Goal: Task Accomplishment & Management: Complete application form

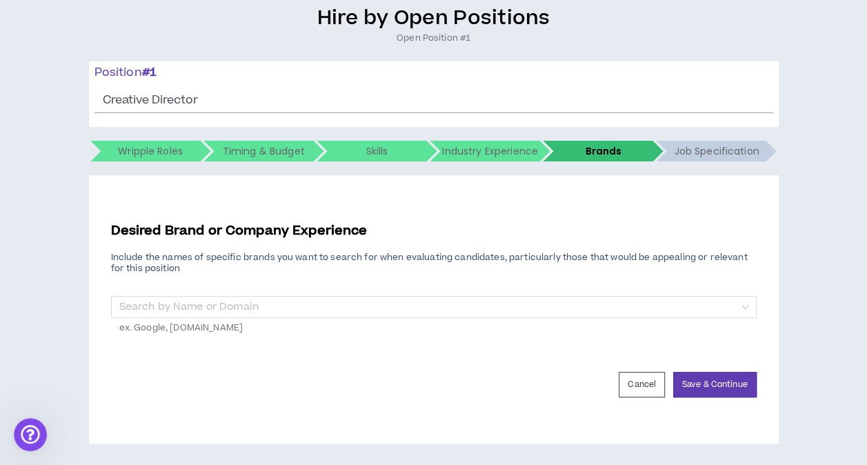
scroll to position [117, 0]
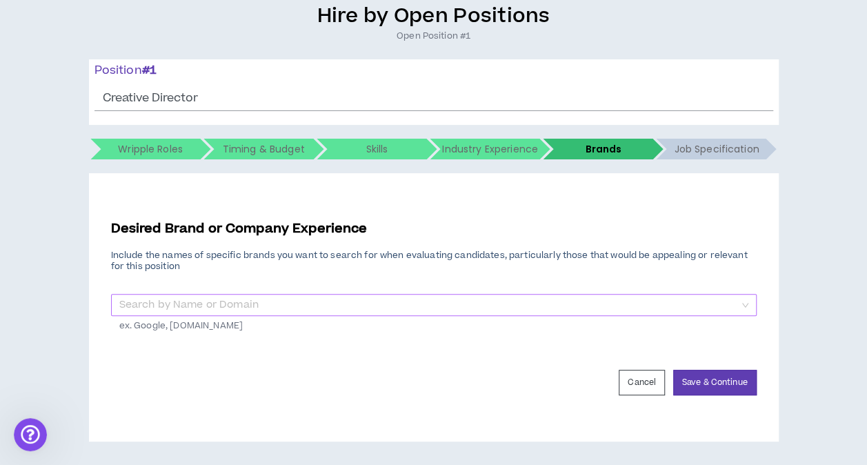
click at [432, 308] on input "search" at bounding box center [428, 304] width 619 height 21
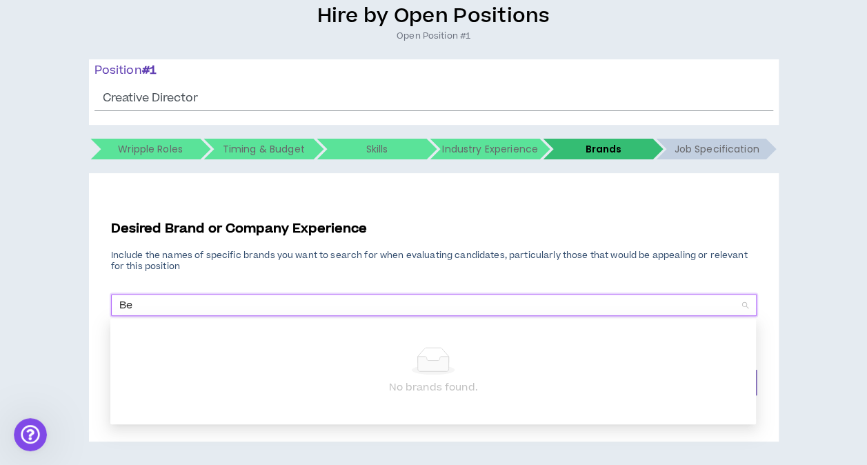
type input "B"
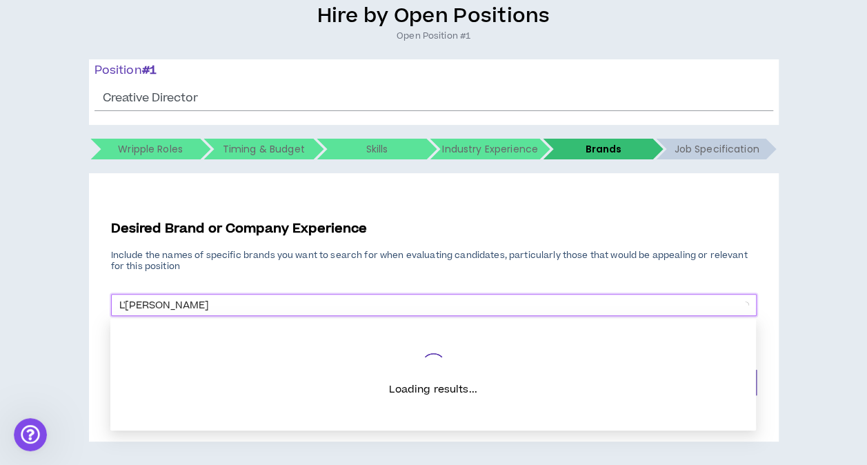
type input "L'oreal"
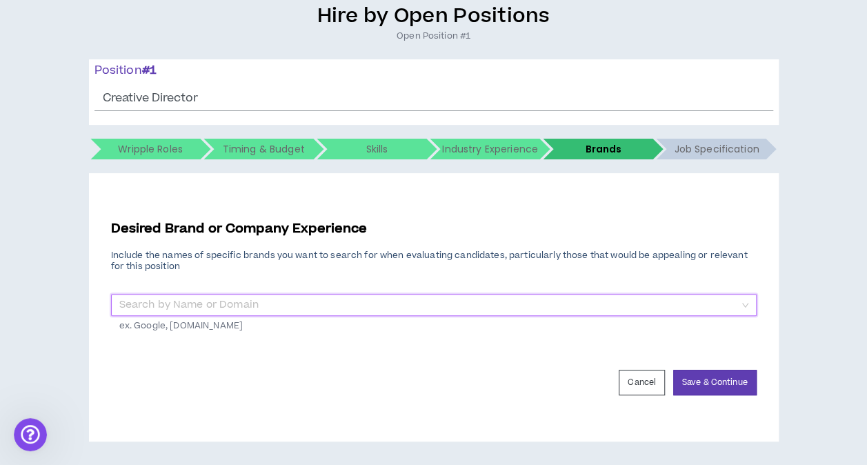
click at [218, 303] on input "search" at bounding box center [428, 304] width 619 height 21
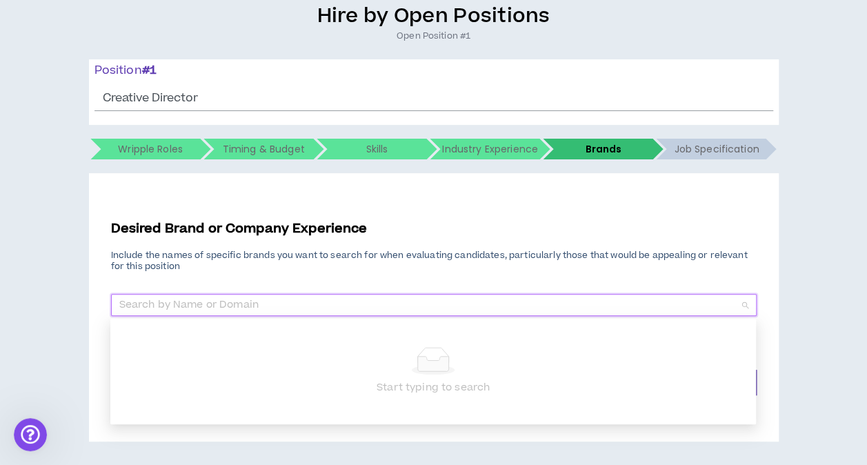
paste input "[URL][DOMAIN_NAME]"
type input "[URL][DOMAIN_NAME]"
click at [283, 341] on div "No brands found." at bounding box center [432, 370] width 645 height 99
type input "[DOMAIN_NAME]"
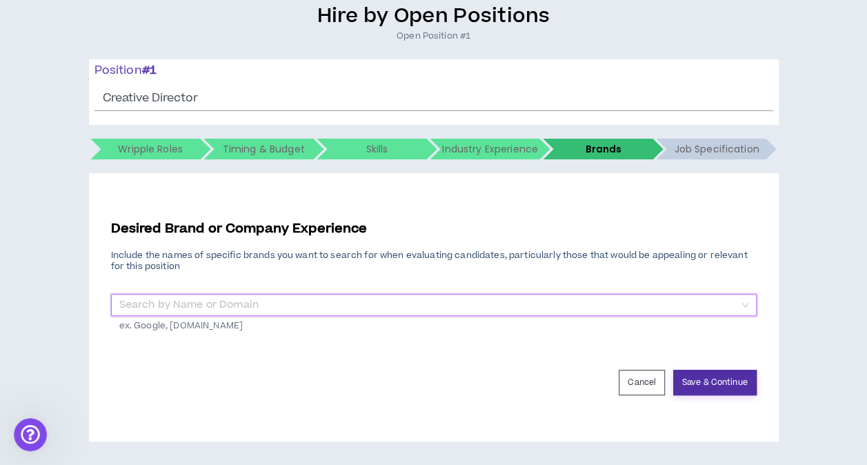
click at [734, 385] on button "Save & Continue" at bounding box center [714, 383] width 83 height 26
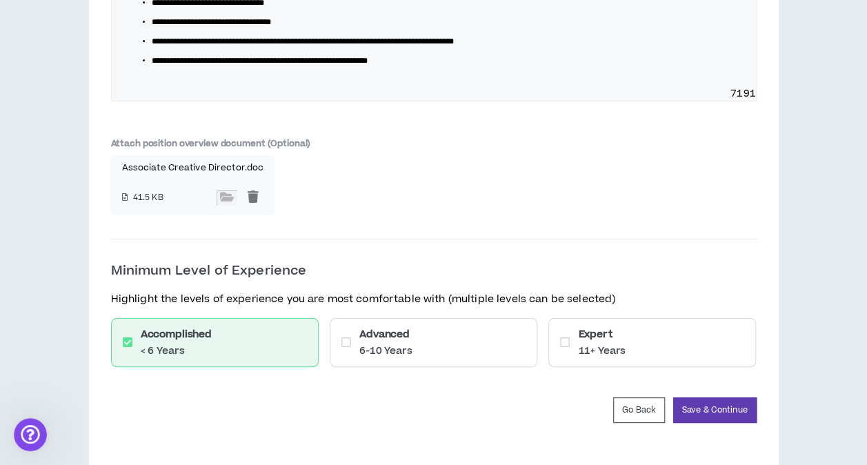
scroll to position [2661, 0]
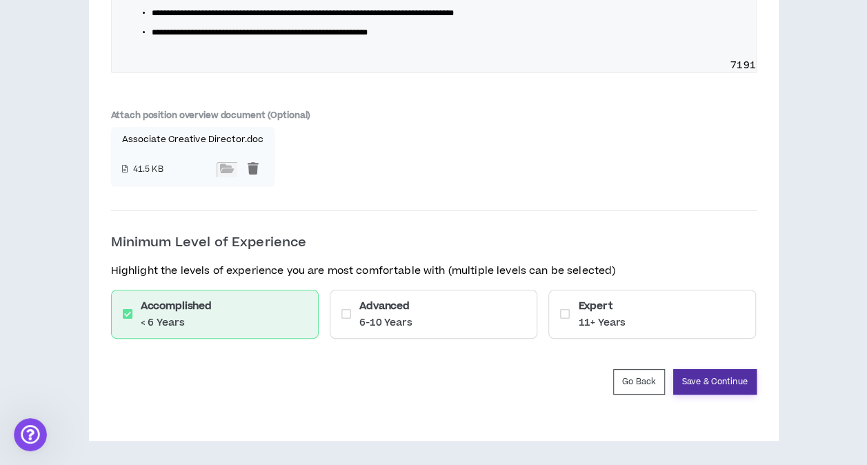
click at [714, 385] on button "Save & Continue" at bounding box center [714, 382] width 83 height 26
click at [724, 383] on button "Save & Continue" at bounding box center [714, 382] width 83 height 26
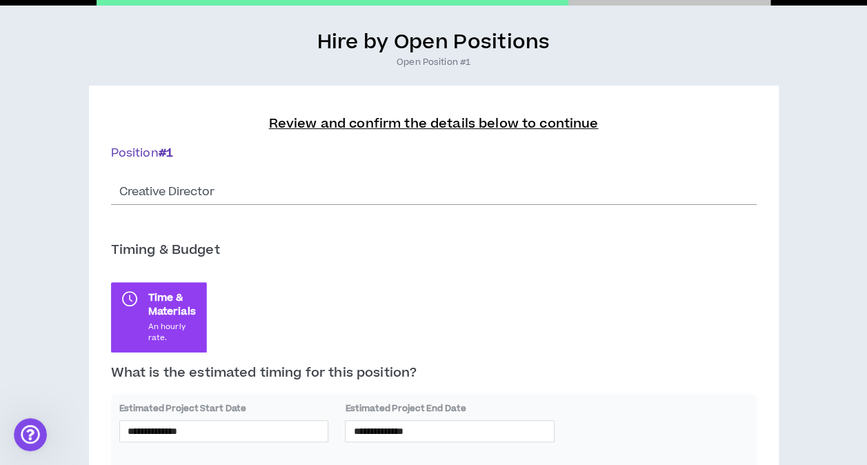
scroll to position [101, 0]
